Goal: Find contact information: Find contact information

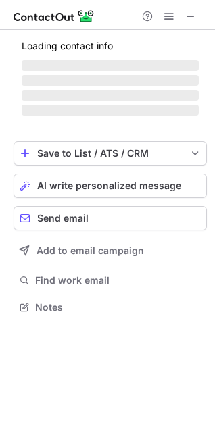
scroll to position [306, 215]
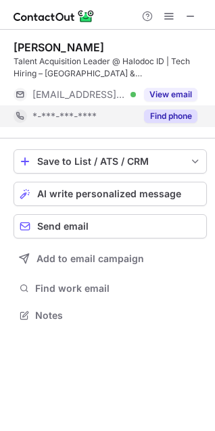
click at [163, 120] on button "Find phone" at bounding box center [170, 116] width 53 height 14
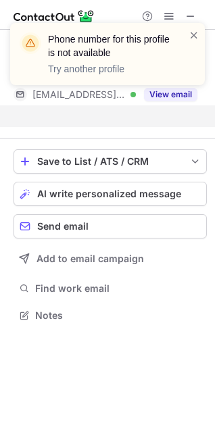
click at [177, 93] on div "Phone number for this profile is not available Try another profile" at bounding box center [107, 59] width 216 height 100
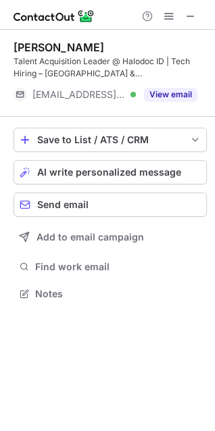
click at [177, 93] on div "Phone number for this profile is not available Try another profile" at bounding box center [107, 59] width 216 height 100
click at [177, 93] on button "View email" at bounding box center [170, 95] width 53 height 14
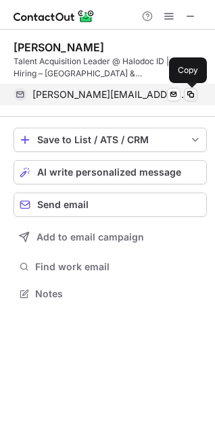
click at [188, 92] on span at bounding box center [190, 94] width 11 height 11
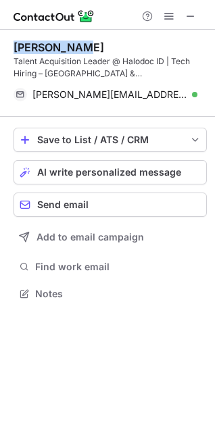
drag, startPoint x: 117, startPoint y: 32, endPoint x: 13, endPoint y: 49, distance: 105.4
click at [13, 49] on div "Amit Sharma Talent Acquisition Leader @ Halodoc ID | Tech Hiring – India & Indo…" at bounding box center [107, 172] width 215 height 284
copy div "Amit Sharma"
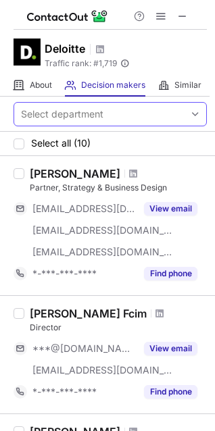
click at [126, 108] on div "Select department" at bounding box center [99, 114] width 170 height 22
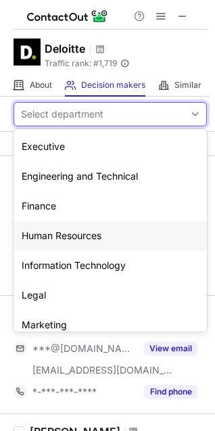
click at [98, 235] on div "Human Resources" at bounding box center [110, 236] width 193 height 30
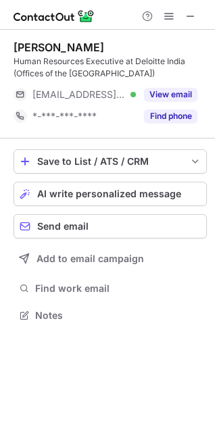
scroll to position [306, 215]
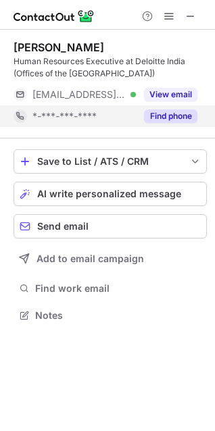
click at [165, 107] on div "Find phone" at bounding box center [166, 116] width 61 height 22
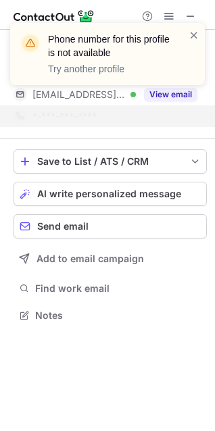
click at [172, 96] on div "Phone number for this profile is not available Try another profile" at bounding box center [107, 59] width 216 height 100
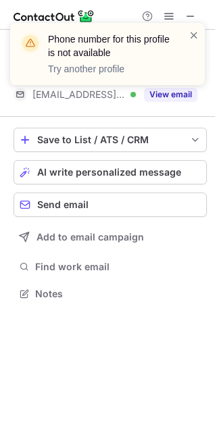
click at [173, 94] on div "Phone number for this profile is not available Try another profile" at bounding box center [107, 59] width 216 height 100
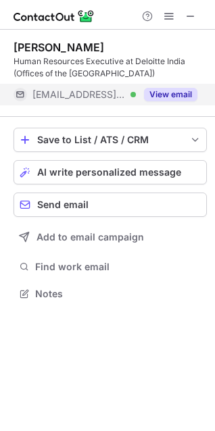
click at [174, 88] on button "View email" at bounding box center [170, 95] width 53 height 14
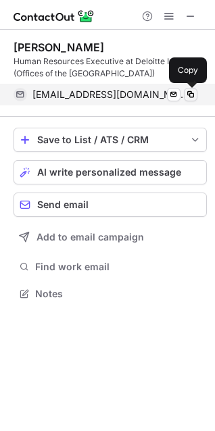
click at [186, 93] on span at bounding box center [190, 94] width 11 height 11
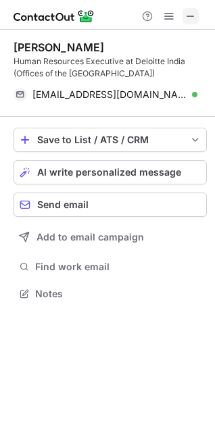
click at [197, 16] on button at bounding box center [190, 16] width 16 height 16
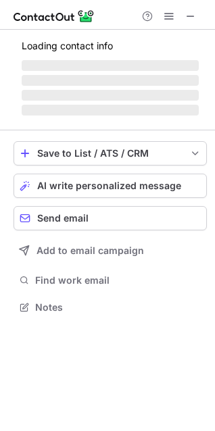
scroll to position [315, 215]
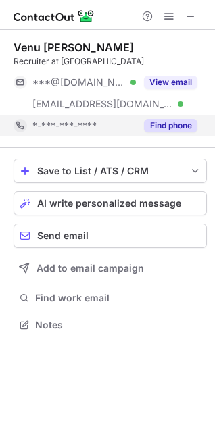
click at [163, 125] on button "Find phone" at bounding box center [170, 126] width 53 height 14
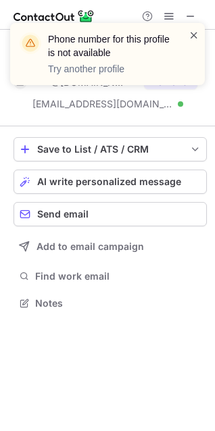
scroll to position [294, 215]
click at [197, 34] on span at bounding box center [193, 35] width 11 height 14
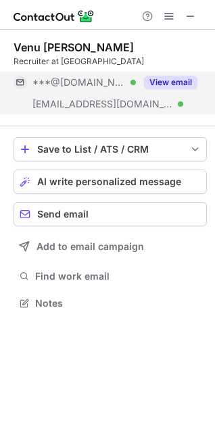
click at [175, 82] on button "View email" at bounding box center [170, 83] width 53 height 14
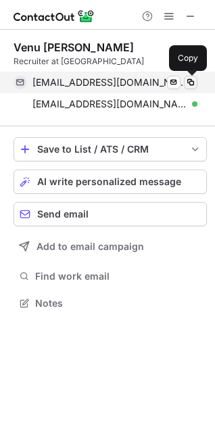
click at [188, 81] on span at bounding box center [190, 82] width 11 height 11
click at [188, 80] on span at bounding box center [190, 82] width 11 height 11
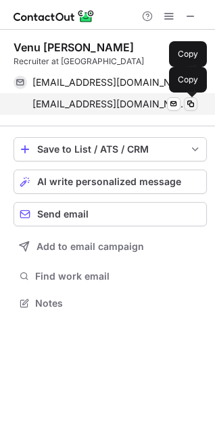
click at [192, 103] on span at bounding box center [190, 104] width 11 height 11
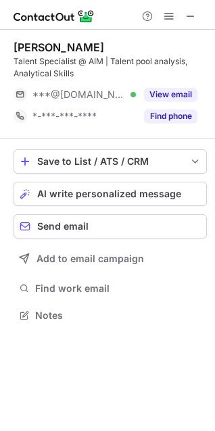
scroll to position [306, 215]
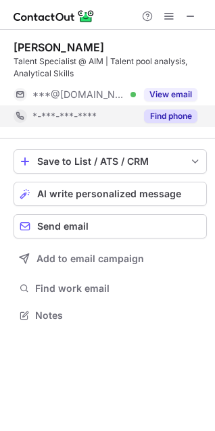
click at [176, 109] on div "Find phone" at bounding box center [166, 116] width 61 height 22
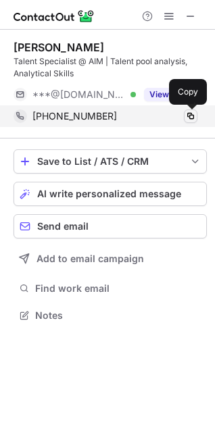
click at [187, 116] on span at bounding box center [190, 116] width 11 height 11
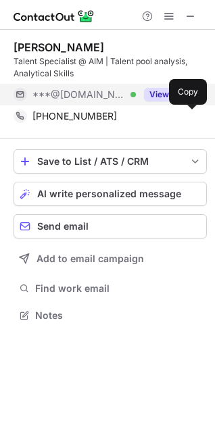
click at [166, 98] on button "View email" at bounding box center [170, 95] width 53 height 14
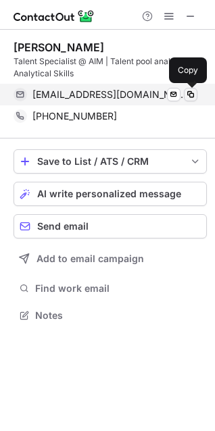
click at [191, 96] on span at bounding box center [190, 94] width 11 height 11
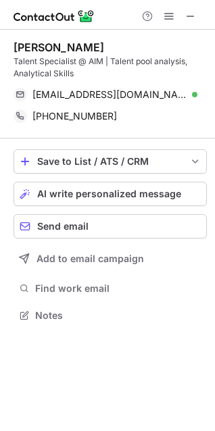
drag, startPoint x: 115, startPoint y: 47, endPoint x: 10, endPoint y: 50, distance: 104.7
click at [10, 50] on div "Jashwanth Rao D. Talent Specialist @ AIM | Talent pool analysis, Analytical Ski…" at bounding box center [107, 183] width 215 height 306
copy div "Jashwanth Rao D."
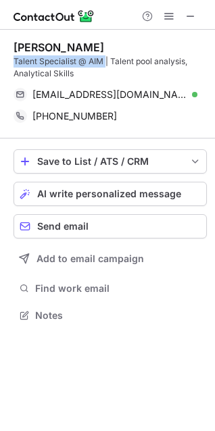
drag, startPoint x: 16, startPoint y: 59, endPoint x: 106, endPoint y: 61, distance: 89.8
click at [106, 61] on div "Jashwanth Rao D. Talent Specialist @ AIM | Talent pool analysis, Analytical Ski…" at bounding box center [107, 183] width 215 height 306
copy div "Talent Specialist @ AIM"
click at [198, 16] on button at bounding box center [190, 16] width 16 height 16
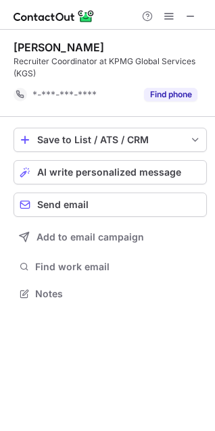
scroll to position [284, 215]
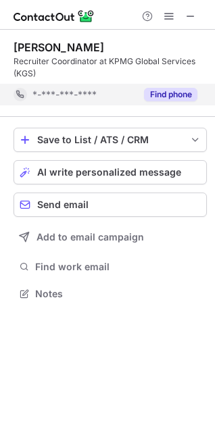
click at [161, 96] on button "Find phone" at bounding box center [170, 95] width 53 height 14
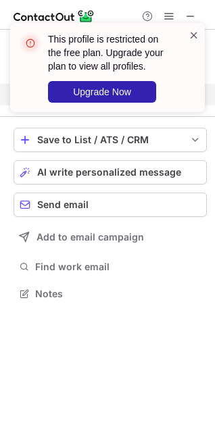
click at [193, 38] on span at bounding box center [193, 35] width 11 height 14
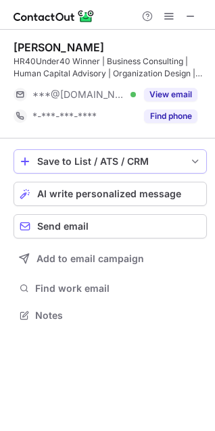
scroll to position [306, 215]
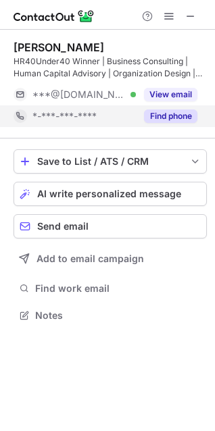
click at [155, 113] on button "Find phone" at bounding box center [170, 116] width 53 height 14
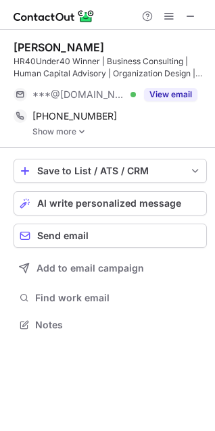
scroll to position [272, 215]
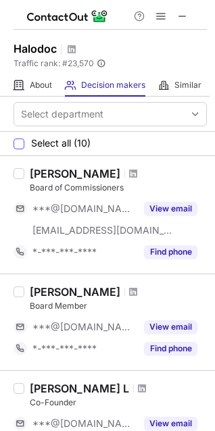
click at [91, 147] on span "Select all (10)" at bounding box center [60, 143] width 59 height 11
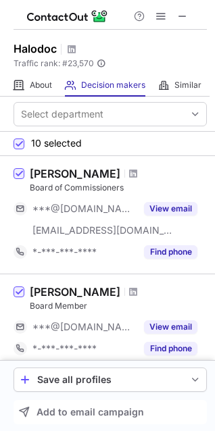
click at [91, 147] on div "10 selected" at bounding box center [107, 144] width 215 height 24
click at [16, 145] on span at bounding box center [19, 143] width 11 height 11
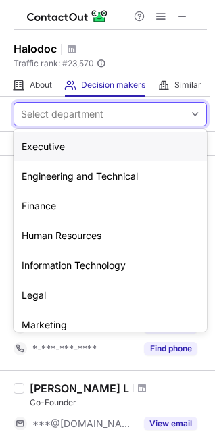
click at [72, 122] on div "Select department" at bounding box center [99, 114] width 170 height 22
click at [96, 227] on div "Human Resources" at bounding box center [110, 236] width 193 height 30
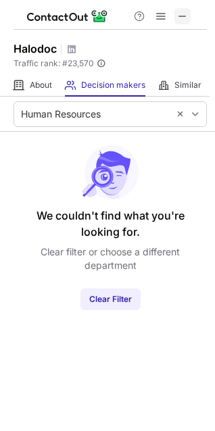
click at [179, 16] on span at bounding box center [182, 16] width 11 height 11
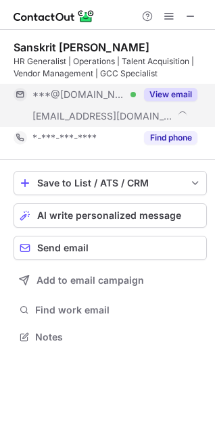
scroll to position [328, 215]
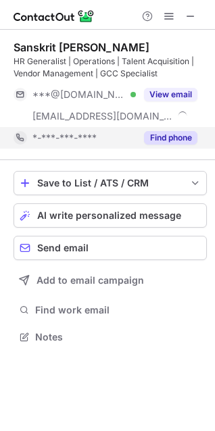
click at [174, 139] on button "Find phone" at bounding box center [170, 138] width 53 height 14
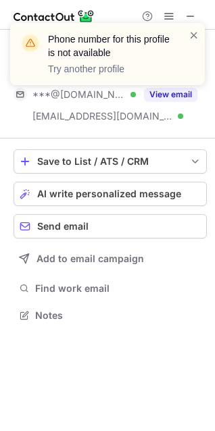
scroll to position [306, 215]
